Goal: Transaction & Acquisition: Download file/media

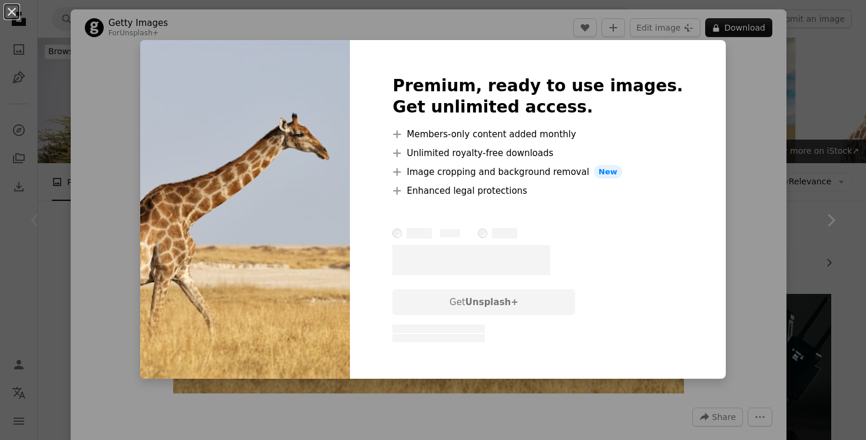
scroll to position [88, 0]
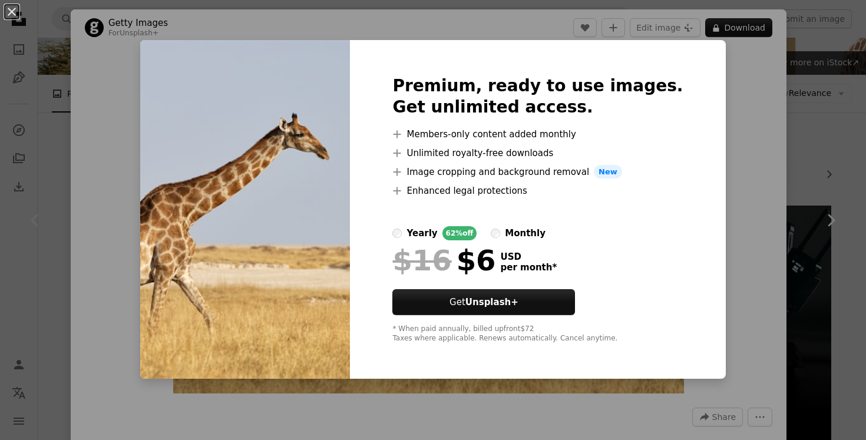
click at [720, 324] on div "An X shape Premium, ready to use images. Get unlimited access. A plus sign Memb…" at bounding box center [433, 220] width 866 height 440
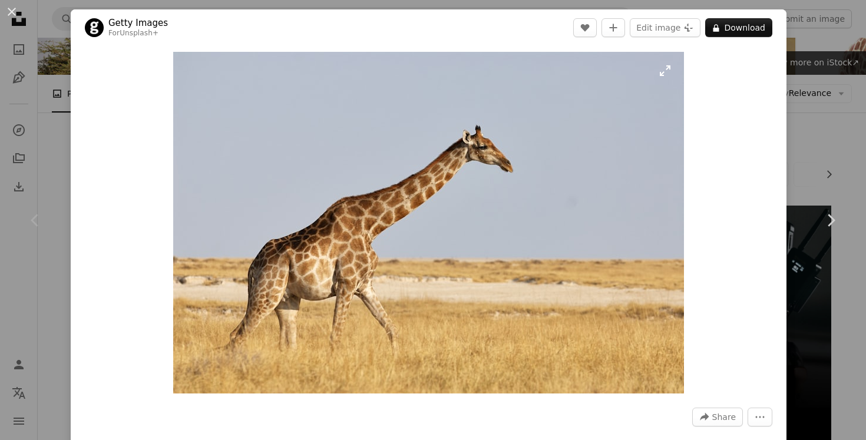
click at [677, 64] on img "Zoom in on this image" at bounding box center [428, 223] width 510 height 342
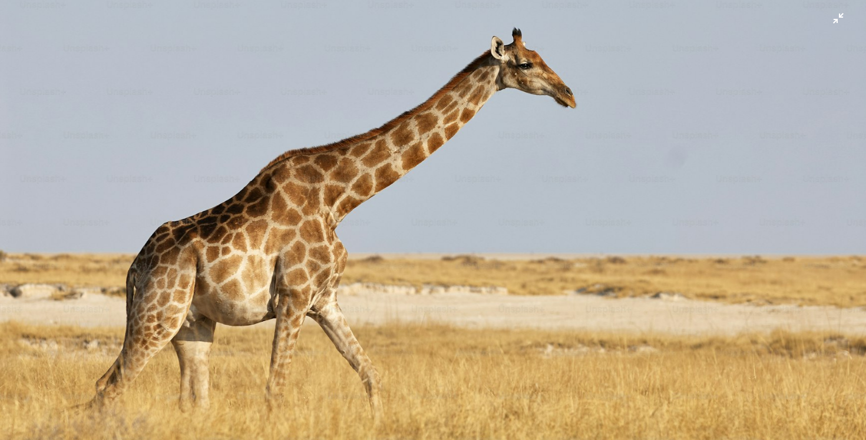
scroll to position [96, 0]
click at [841, 13] on img "Zoom out on this image" at bounding box center [432, 193] width 867 height 581
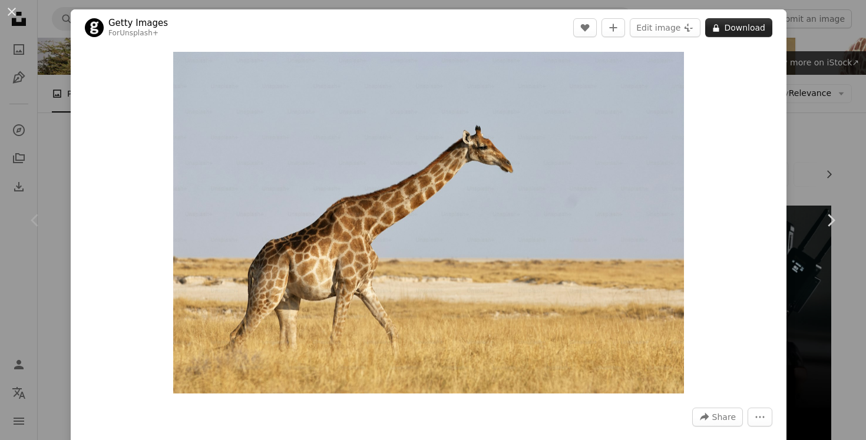
click at [765, 28] on button "A lock Download" at bounding box center [738, 27] width 67 height 19
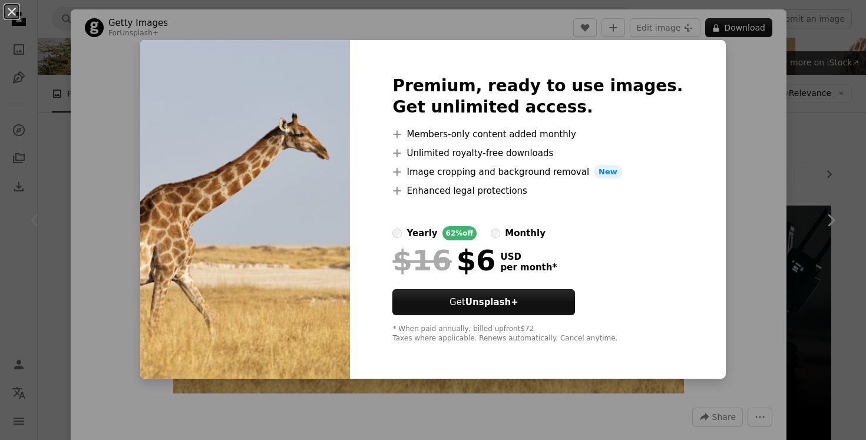
click at [731, 107] on div "An X shape Premium, ready to use images. Get unlimited access. A plus sign Memb…" at bounding box center [433, 220] width 866 height 440
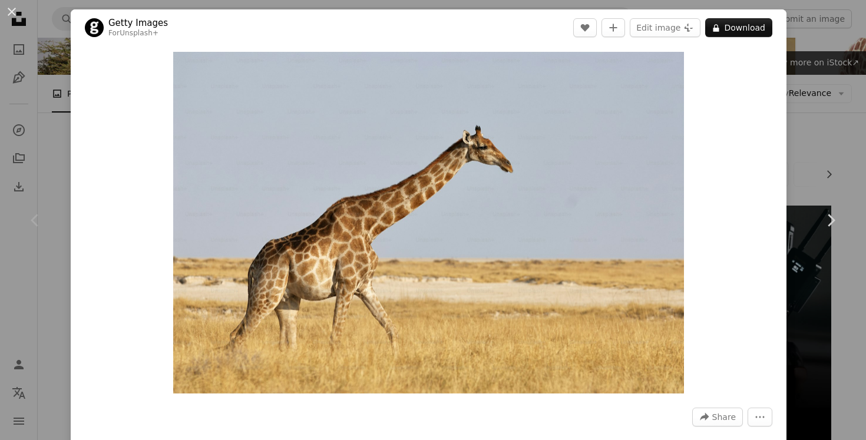
click at [831, 301] on div "An X shape Chevron left Chevron right Getty Images For Unsplash+ A heart A plus…" at bounding box center [433, 220] width 866 height 440
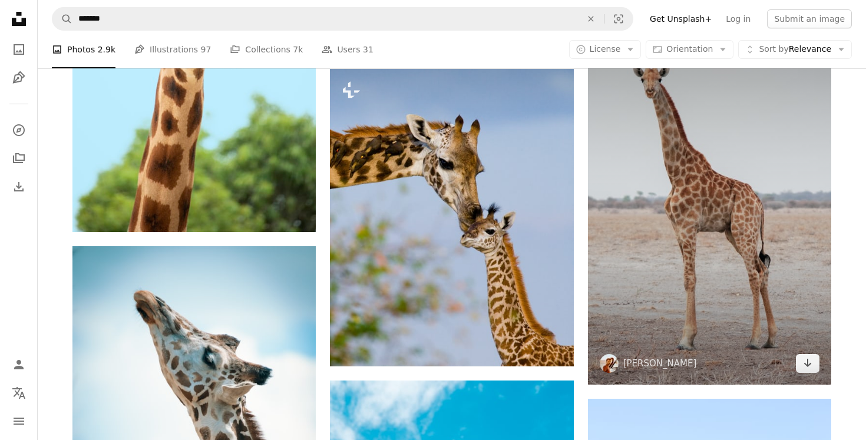
scroll to position [631, 0]
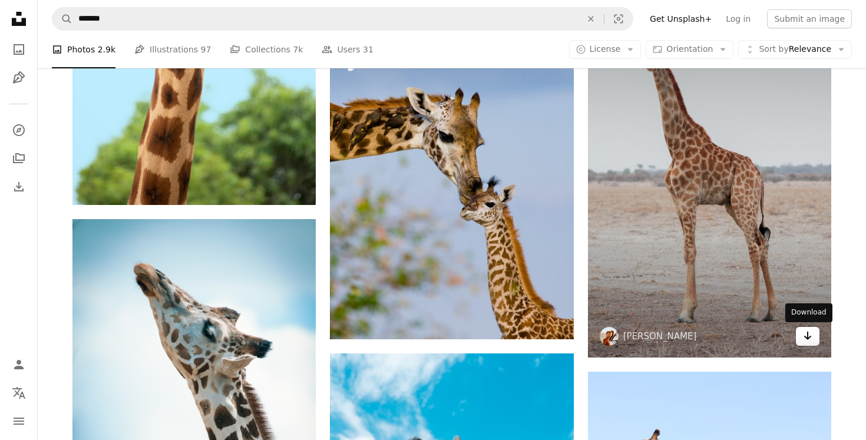
click at [809, 339] on icon "Arrow pointing down" at bounding box center [807, 336] width 9 height 14
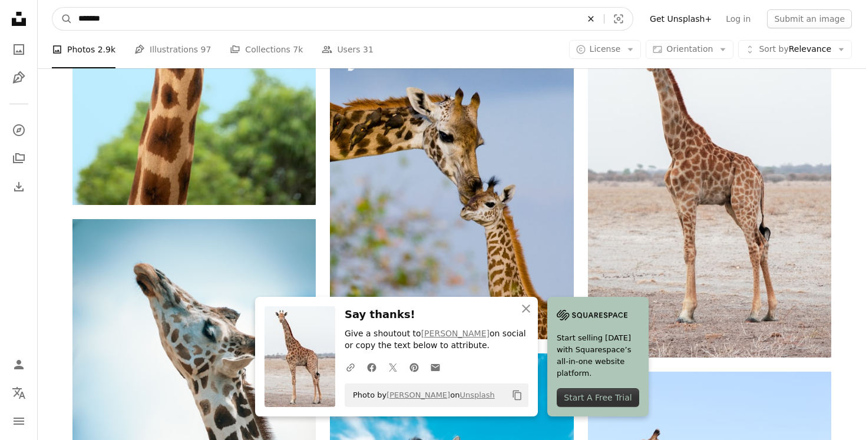
click at [604, 21] on icon "An X shape" at bounding box center [591, 18] width 26 height 9
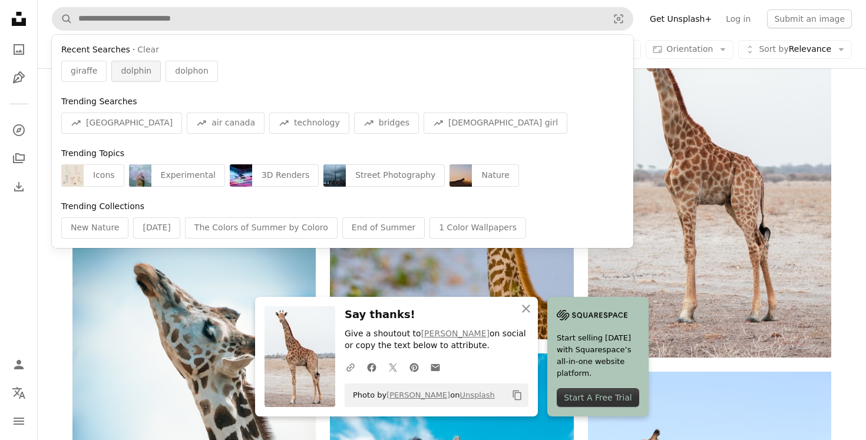
click at [132, 78] on div "dolphin" at bounding box center [135, 71] width 49 height 21
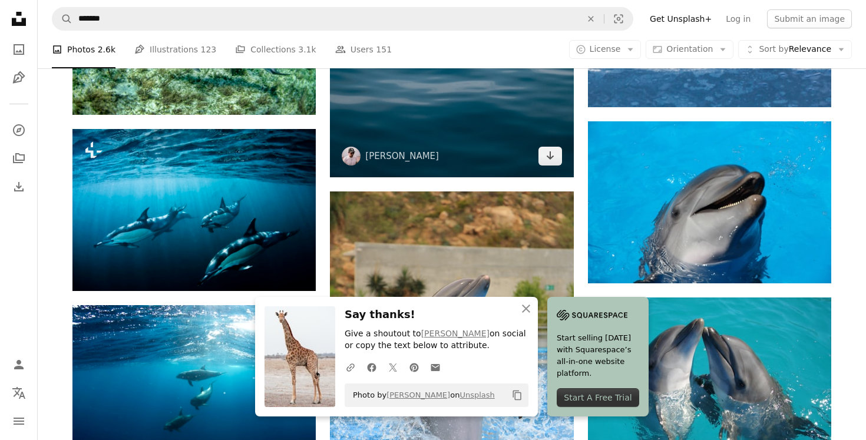
scroll to position [914, 0]
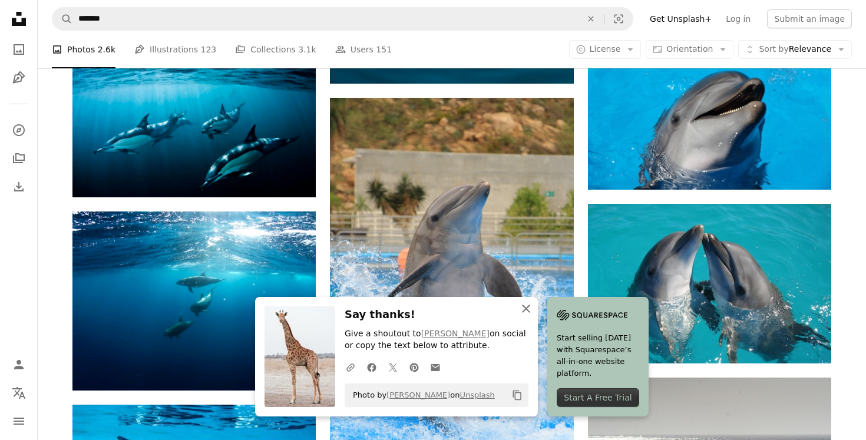
click at [524, 311] on icon "An X shape" at bounding box center [526, 308] width 14 height 14
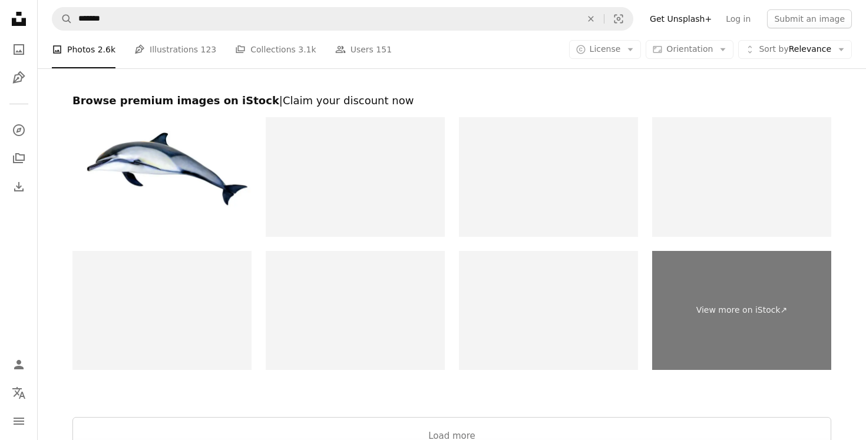
scroll to position [2087, 0]
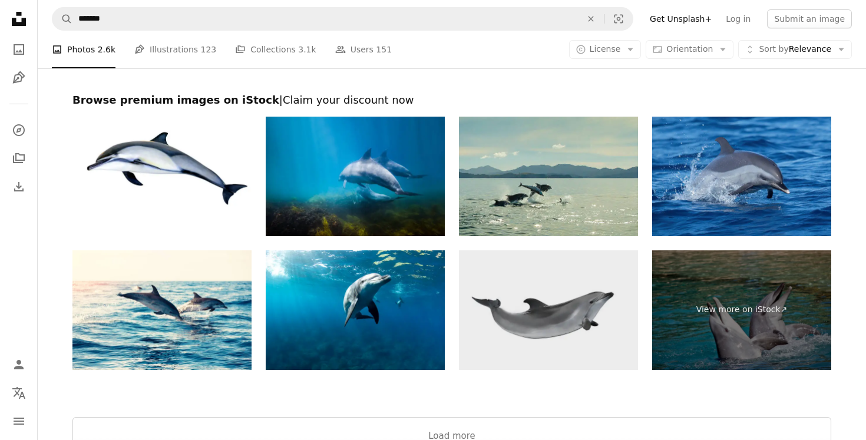
click at [479, 314] on img at bounding box center [548, 310] width 179 height 120
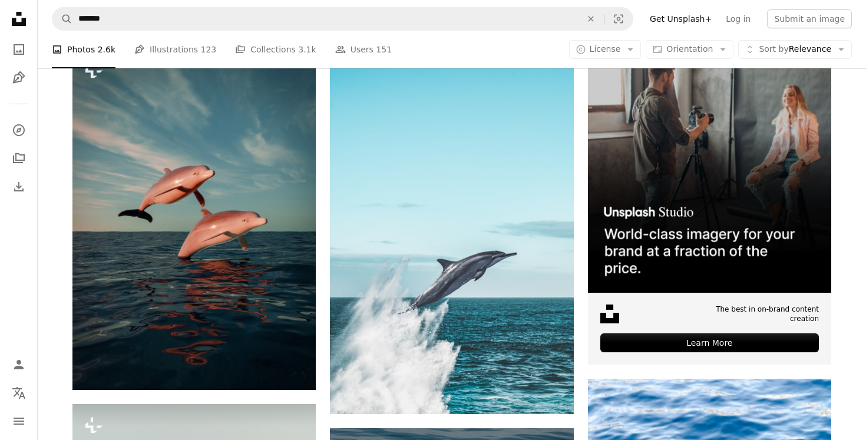
scroll to position [247, 0]
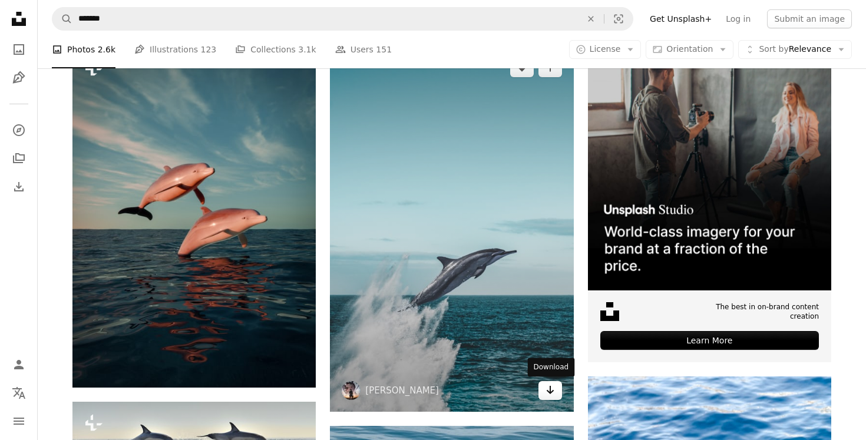
click at [544, 393] on link "Arrow pointing down" at bounding box center [550, 390] width 24 height 19
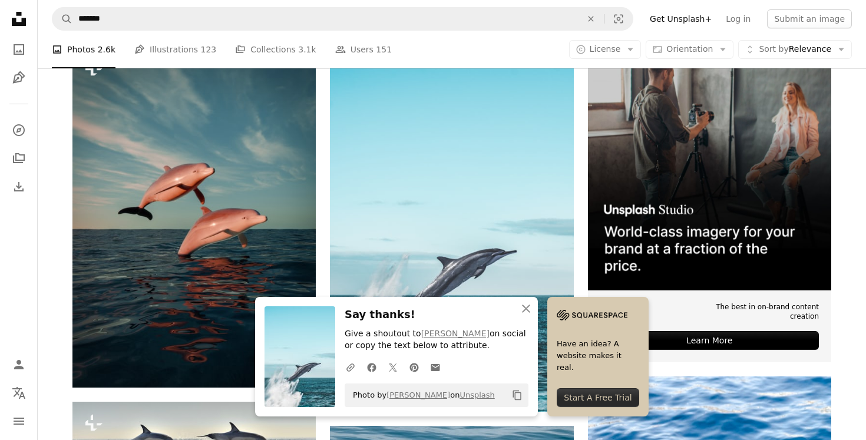
click at [477, 51] on div "A photo Photos 2.6k Pen Tool Illustrations 123 A stack of folders Collections 3…" at bounding box center [452, 50] width 800 height 38
click at [525, 313] on icon "An X shape" at bounding box center [526, 308] width 14 height 14
